Goal: Transaction & Acquisition: Obtain resource

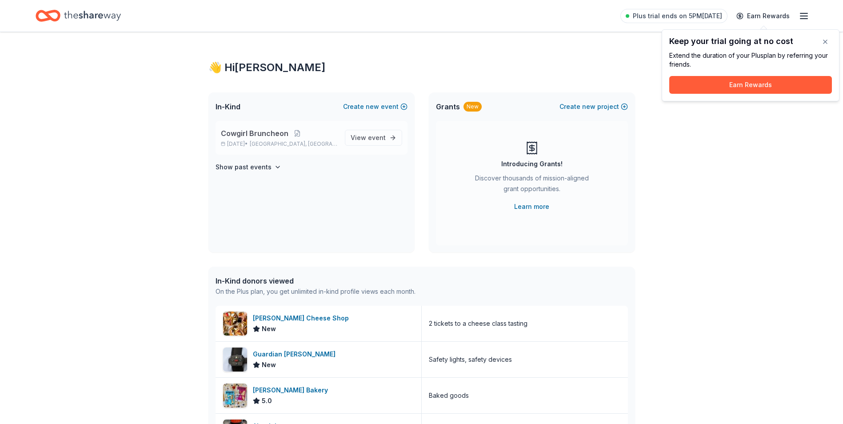
click at [260, 134] on span "Cowgirl Bruncheon" at bounding box center [255, 133] width 68 height 11
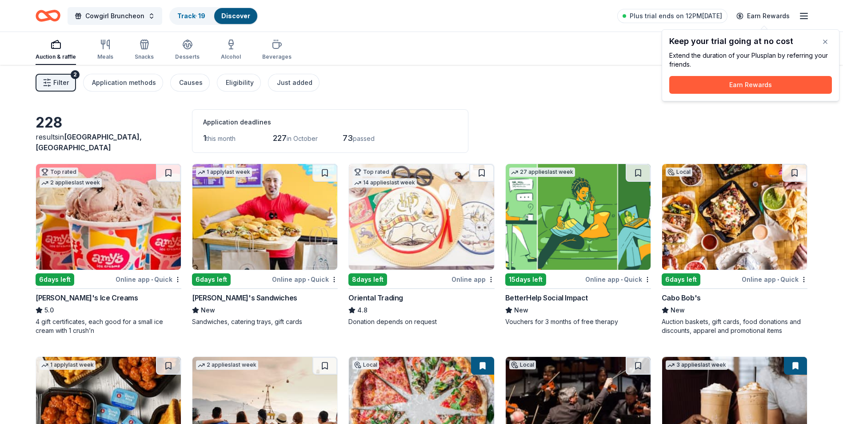
click at [61, 86] on span "Filter" at bounding box center [61, 82] width 16 height 11
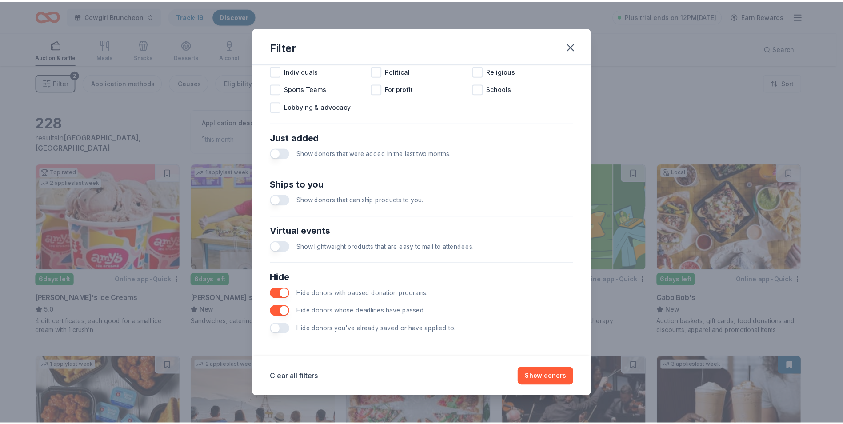
scroll to position [292, 0]
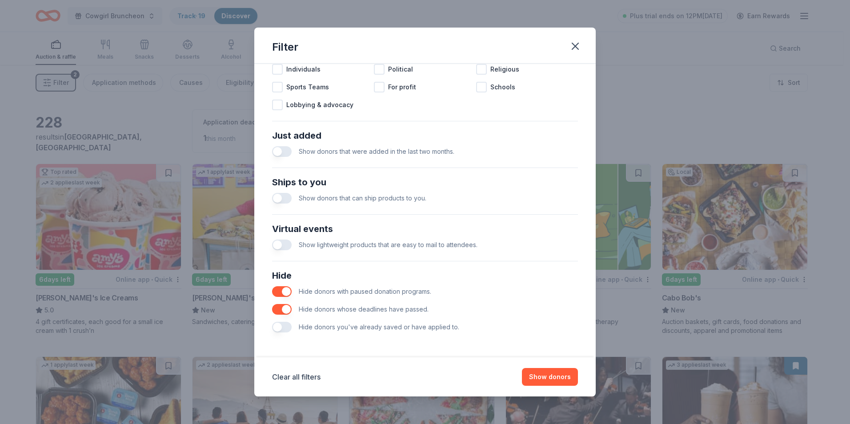
click at [283, 328] on button "button" at bounding box center [282, 327] width 20 height 11
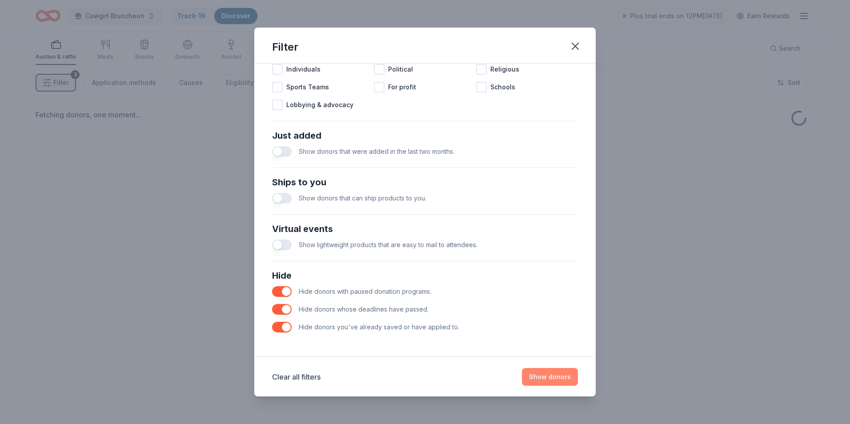
click at [550, 380] on button "Show donors" at bounding box center [550, 377] width 56 height 18
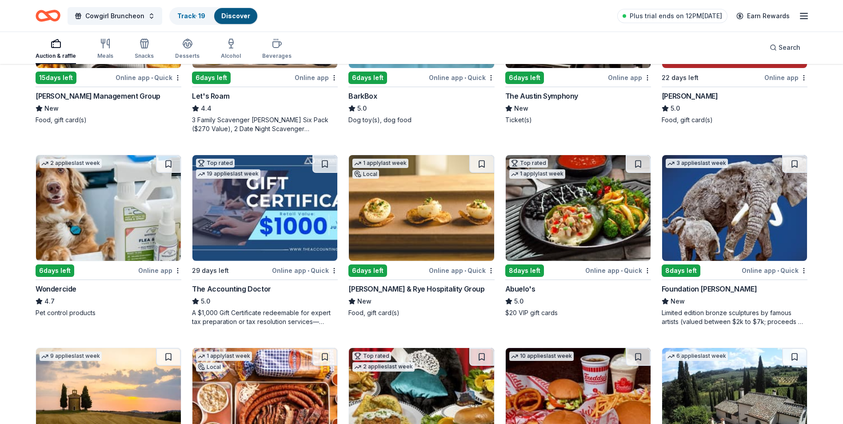
scroll to position [400, 0]
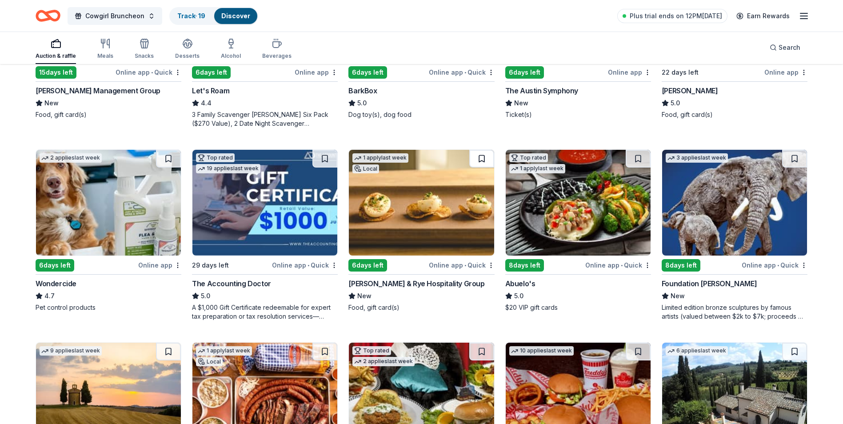
click at [483, 159] on button at bounding box center [481, 159] width 25 height 18
click at [406, 217] on img at bounding box center [421, 203] width 145 height 106
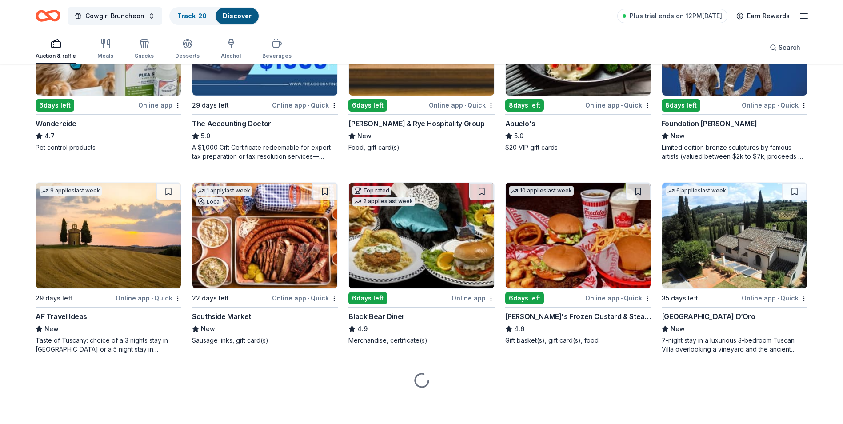
scroll to position [561, 0]
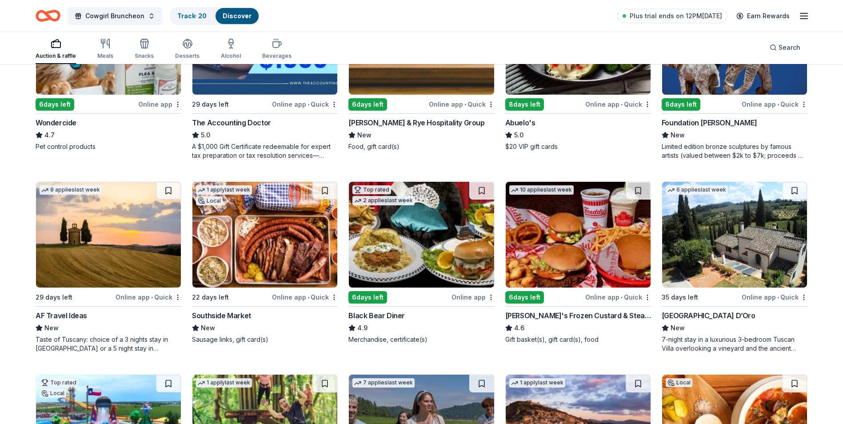
click at [269, 256] on img at bounding box center [264, 235] width 145 height 106
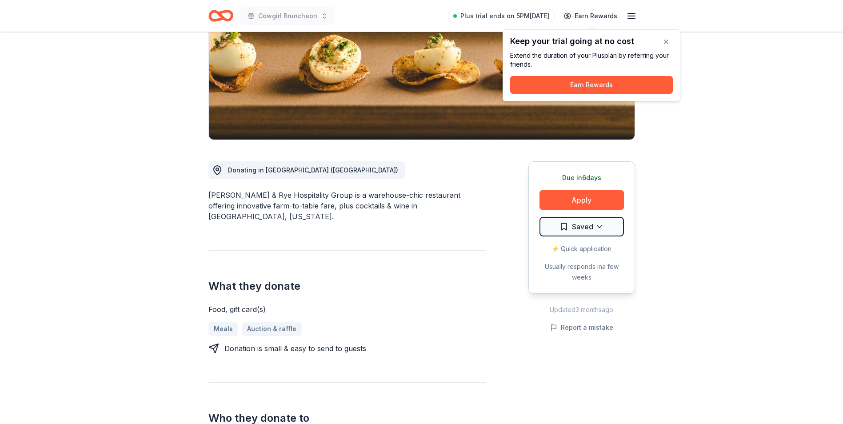
scroll to position [178, 0]
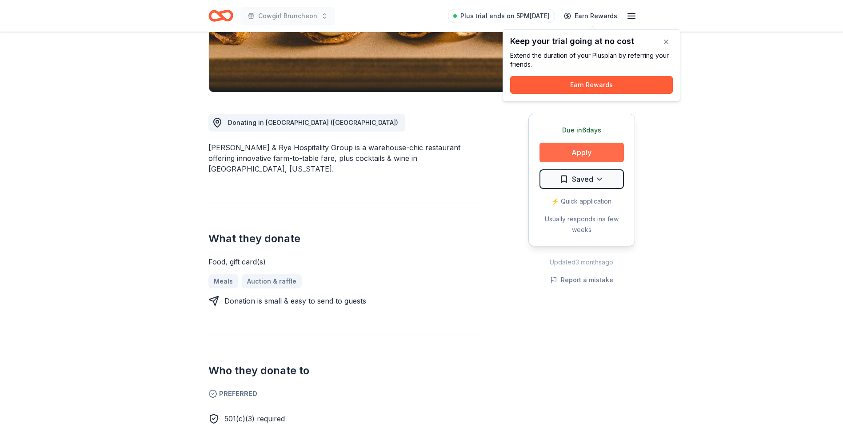
click at [575, 148] on button "Apply" at bounding box center [581, 153] width 84 height 20
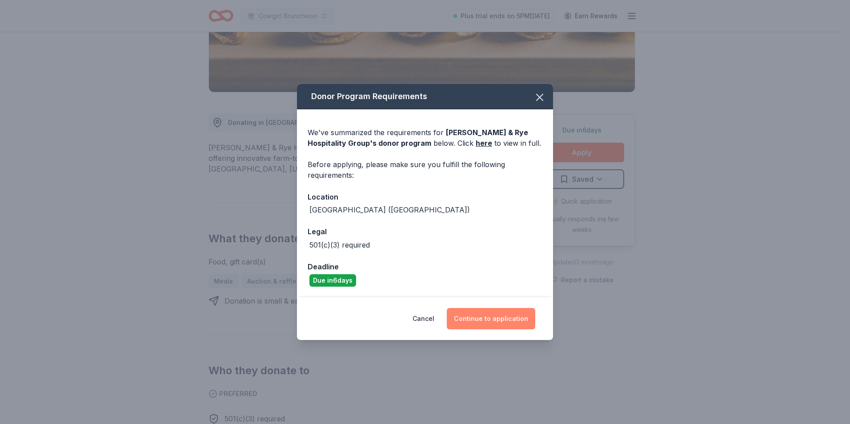
click at [504, 319] on button "Continue to application" at bounding box center [491, 318] width 88 height 21
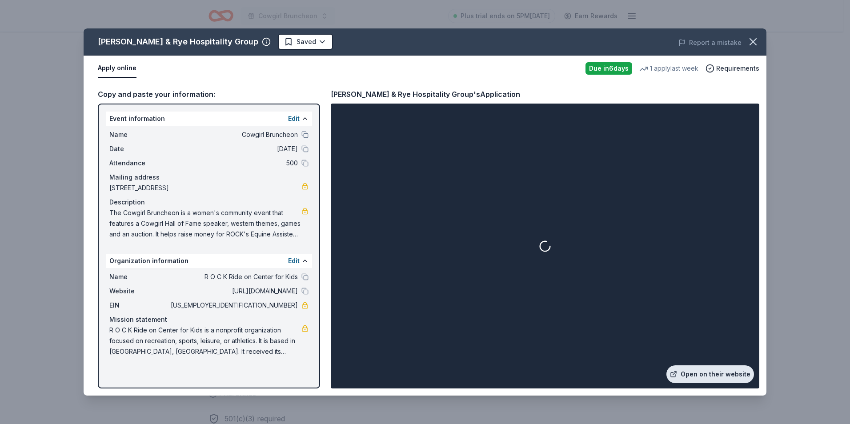
click at [699, 375] on link "Open on their website" at bounding box center [710, 374] width 88 height 18
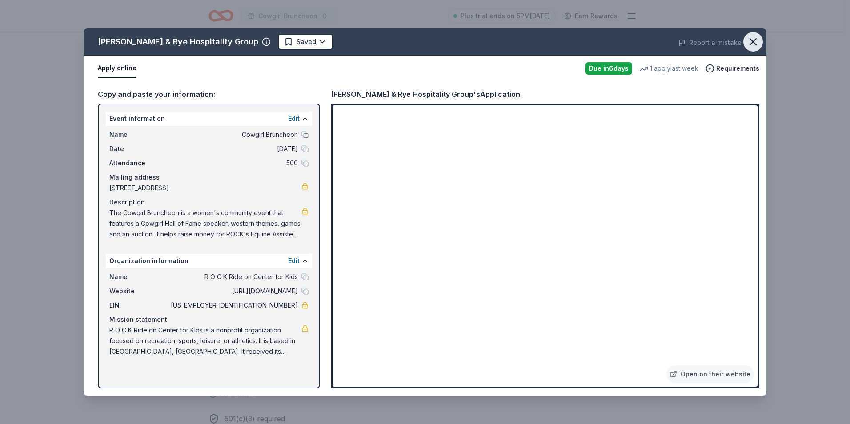
click at [753, 39] on icon "button" at bounding box center [752, 42] width 12 height 12
